Goal: Task Accomplishment & Management: Manage account settings

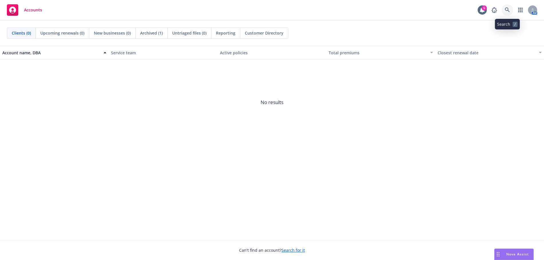
click at [507, 11] on icon at bounding box center [507, 9] width 5 height 5
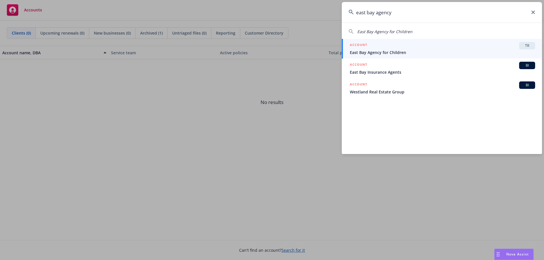
type input "east bay agency"
drag, startPoint x: 375, startPoint y: 53, endPoint x: 375, endPoint y: 61, distance: 7.4
click at [375, 53] on span "East Bay Agency for Children" at bounding box center [442, 52] width 185 height 6
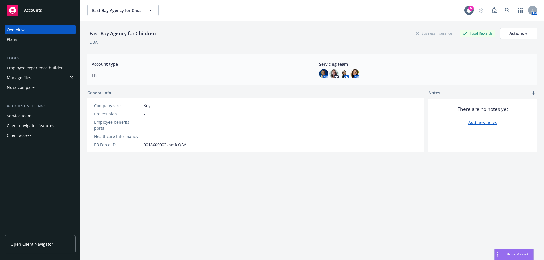
click at [27, 135] on div "Client access" at bounding box center [19, 135] width 25 height 9
